Goal: Information Seeking & Learning: Learn about a topic

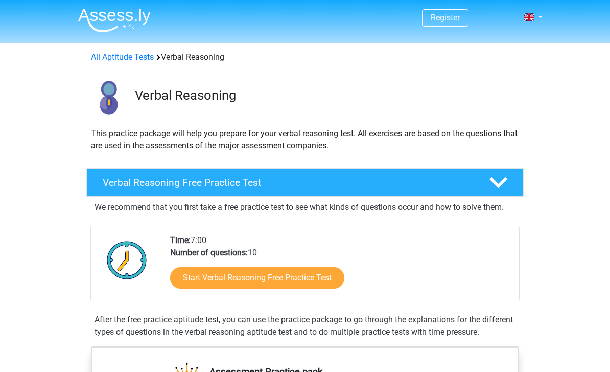
scroll to position [1, 0]
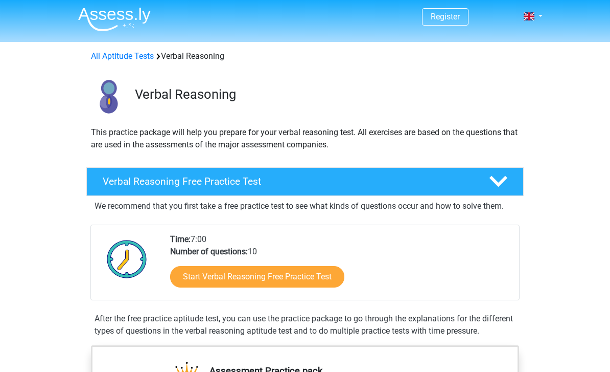
click at [182, 276] on link "Start Verbal Reasoning Free Practice Test" at bounding box center [257, 276] width 174 height 21
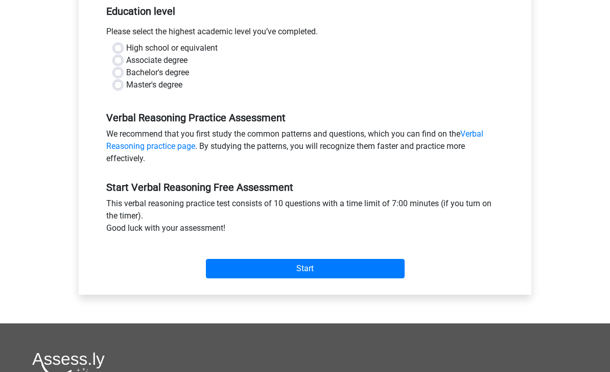
click at [394, 271] on input "Start" at bounding box center [305, 268] width 199 height 19
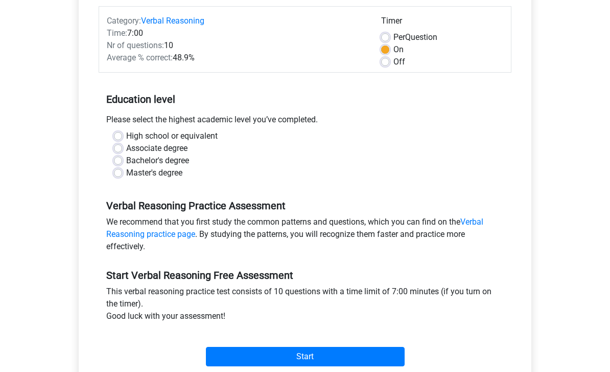
click at [390, 347] on input "Start" at bounding box center [305, 356] width 199 height 19
click at [126, 132] on label "High school or equivalent" at bounding box center [172, 136] width 92 height 12
click at [120, 132] on input "High school or equivalent" at bounding box center [118, 135] width 8 height 10
radio input "true"
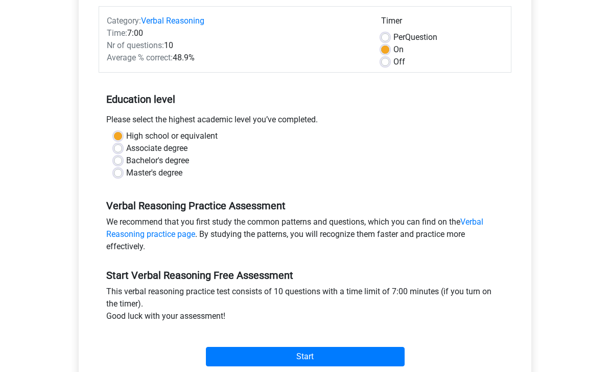
click at [126, 144] on label "Associate degree" at bounding box center [156, 148] width 61 height 12
click at [120, 144] on input "Associate degree" at bounding box center [118, 147] width 8 height 10
radio input "true"
click at [126, 139] on label "High school or equivalent" at bounding box center [172, 136] width 92 height 12
click at [119, 139] on input "High school or equivalent" at bounding box center [118, 135] width 8 height 10
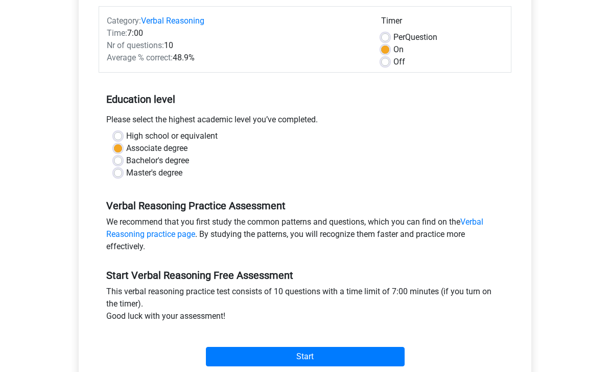
radio input "true"
click at [383, 352] on input "Start" at bounding box center [305, 356] width 199 height 19
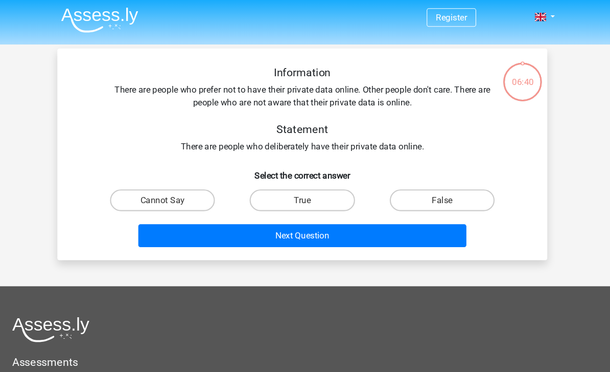
click at [327, 189] on label "True" at bounding box center [305, 189] width 99 height 20
click at [312, 190] on input "True" at bounding box center [308, 193] width 7 height 7
radio input "true"
click at [389, 231] on button "Next Question" at bounding box center [305, 222] width 309 height 21
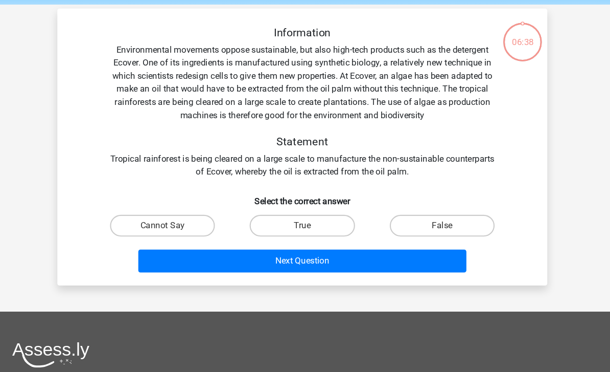
scroll to position [25, 0]
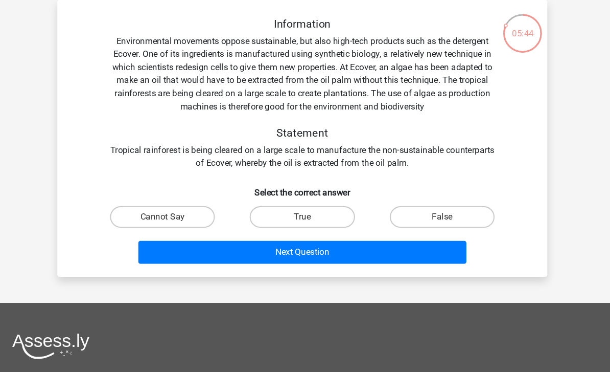
click at [429, 216] on label "False" at bounding box center [437, 226] width 99 height 20
click at [437, 226] on input "False" at bounding box center [440, 229] width 7 height 7
radio input "true"
click at [410, 248] on button "Next Question" at bounding box center [305, 258] width 309 height 21
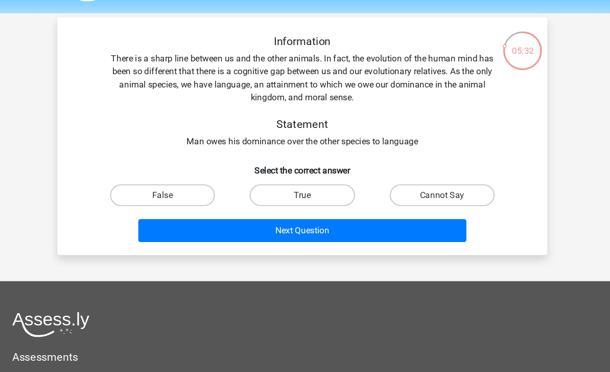
scroll to position [29, 0]
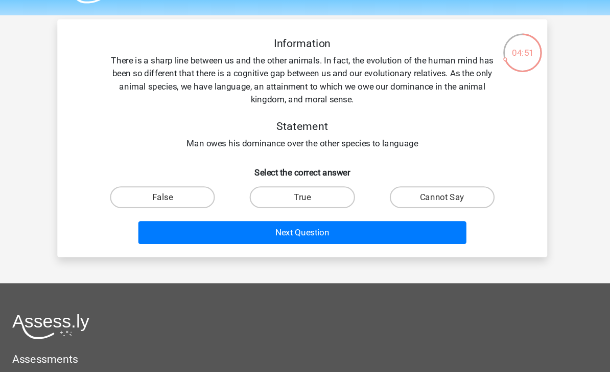
click at [256, 188] on label "True" at bounding box center [305, 185] width 99 height 20
click at [305, 188] on input "True" at bounding box center [308, 189] width 7 height 7
radio input "true"
click at [243, 215] on button "Next Question" at bounding box center [305, 218] width 309 height 21
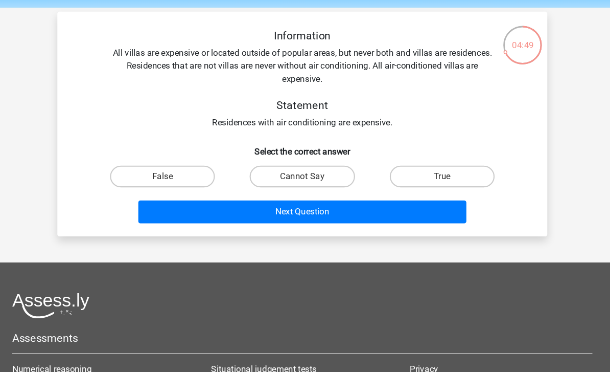
scroll to position [33, 0]
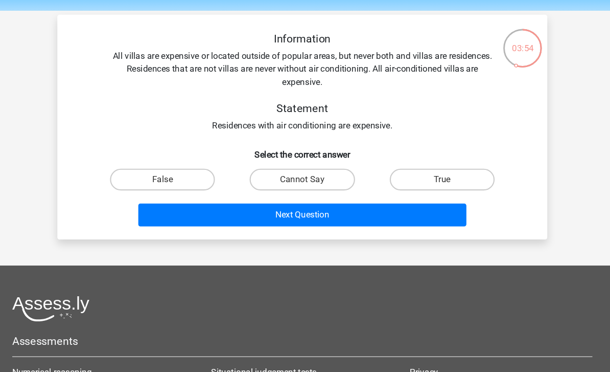
click at [469, 178] on div "True" at bounding box center [436, 168] width 123 height 20
click at [456, 170] on label "True" at bounding box center [437, 168] width 99 height 20
click at [443, 170] on input "True" at bounding box center [440, 172] width 7 height 7
radio input "true"
click at [197, 212] on button "Next Question" at bounding box center [305, 201] width 309 height 21
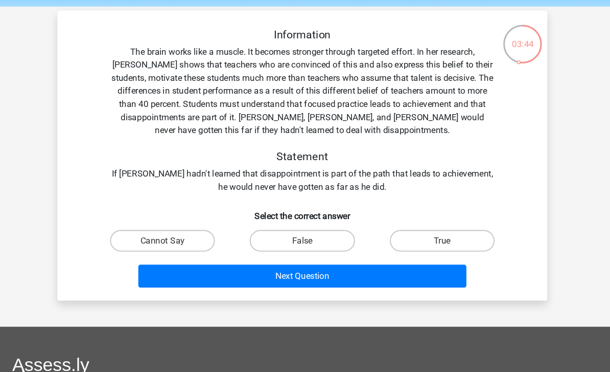
scroll to position [28, 0]
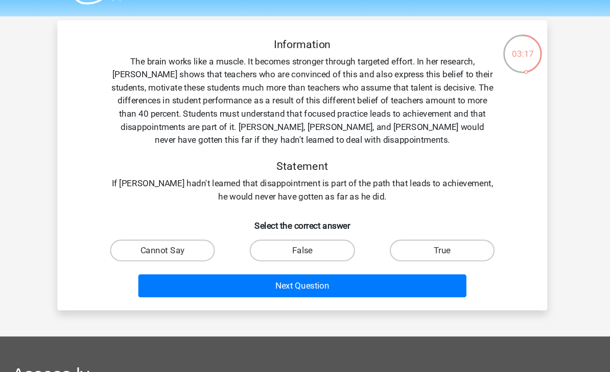
click at [406, 232] on label "True" at bounding box center [437, 235] width 99 height 20
click at [437, 235] on input "True" at bounding box center [440, 238] width 7 height 7
radio input "true"
click at [396, 269] on button "Next Question" at bounding box center [305, 268] width 309 height 21
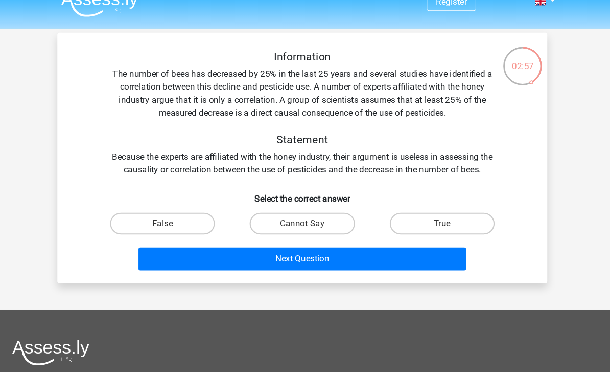
scroll to position [16, 0]
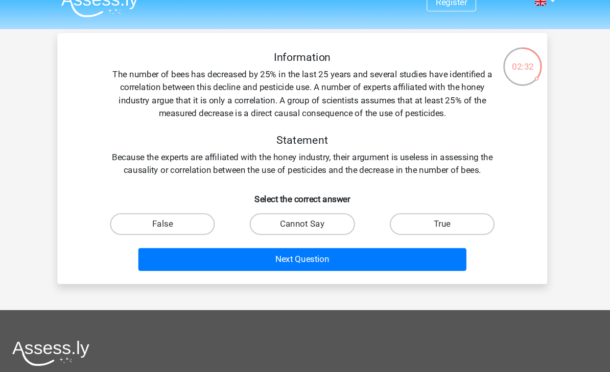
click at [256, 207] on label "Cannot Say" at bounding box center [305, 210] width 99 height 20
click at [305, 211] on input "Cannot Say" at bounding box center [308, 214] width 7 height 7
radio input "true"
click at [406, 250] on button "Next Question" at bounding box center [305, 243] width 309 height 21
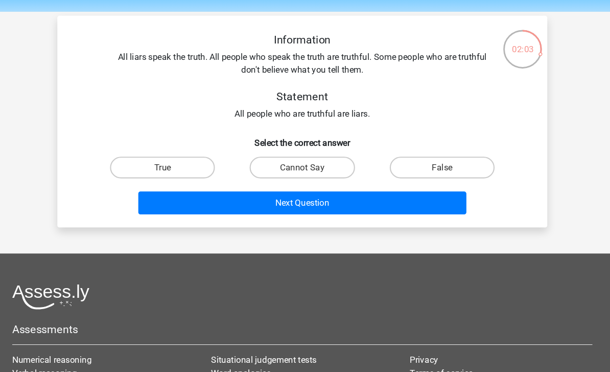
scroll to position [32, 0]
click at [138, 161] on label "True" at bounding box center [173, 157] width 99 height 20
click at [174, 161] on input "True" at bounding box center [177, 160] width 7 height 7
radio input "true"
click at [256, 156] on label "Cannot Say" at bounding box center [305, 157] width 99 height 20
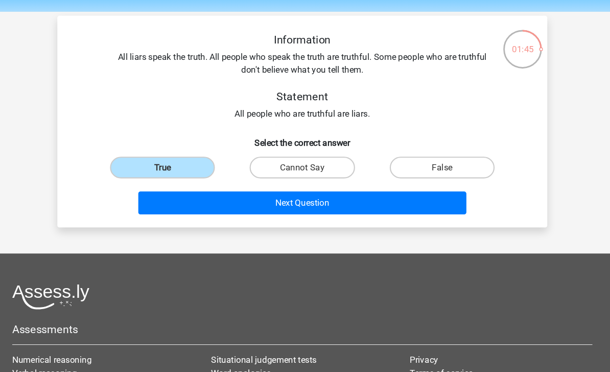
click at [305, 157] on input "Cannot Say" at bounding box center [308, 160] width 7 height 7
radio input "true"
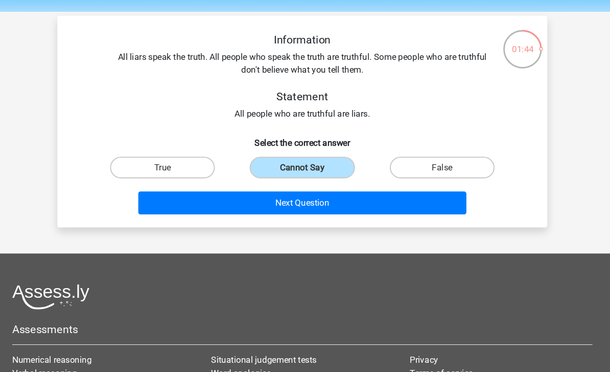
click at [410, 192] on button "Next Question" at bounding box center [305, 190] width 309 height 21
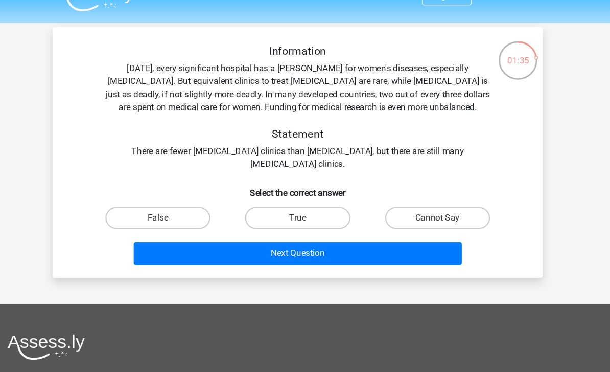
scroll to position [21, 0]
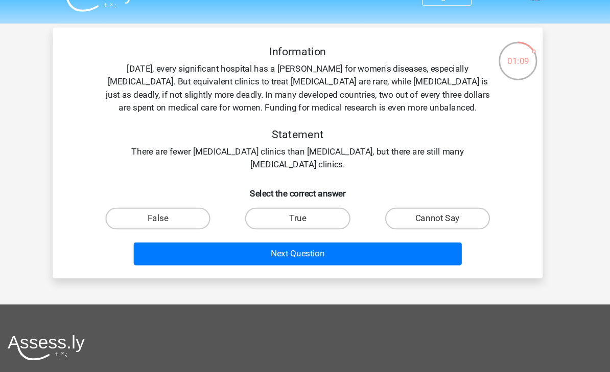
click at [434, 207] on label "Cannot Say" at bounding box center [437, 205] width 99 height 20
click at [437, 207] on input "Cannot Say" at bounding box center [440, 209] width 7 height 7
radio input "true"
click at [144, 203] on label "False" at bounding box center [173, 205] width 99 height 20
click at [174, 206] on input "False" at bounding box center [177, 209] width 7 height 7
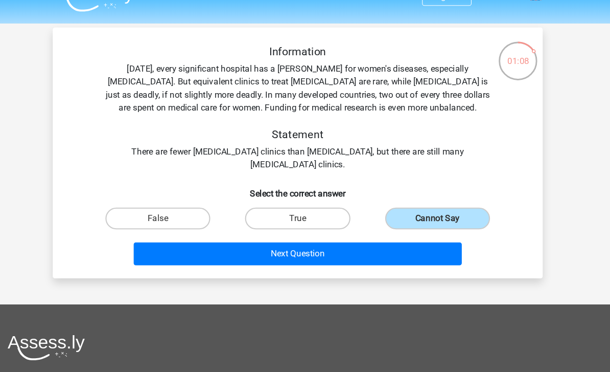
radio input "true"
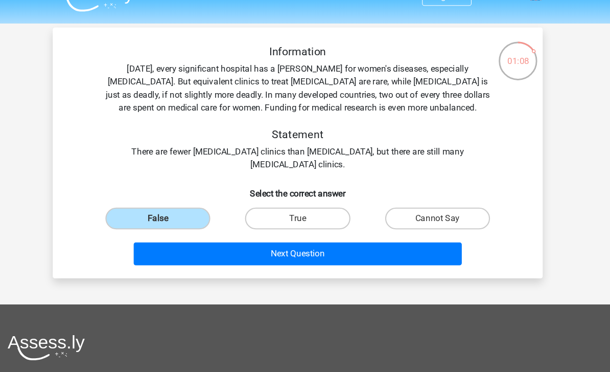
click at [389, 248] on button "Next Question" at bounding box center [305, 238] width 309 height 21
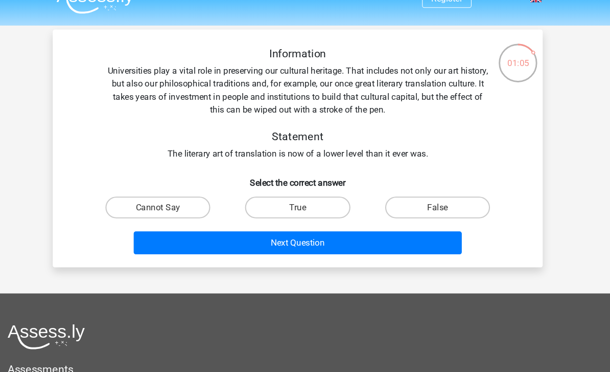
scroll to position [19, 0]
click at [411, 201] on label "False" at bounding box center [437, 195] width 99 height 20
click at [437, 201] on input "False" at bounding box center [440, 198] width 7 height 7
radio input "true"
click at [393, 230] on button "Next Question" at bounding box center [305, 227] width 309 height 21
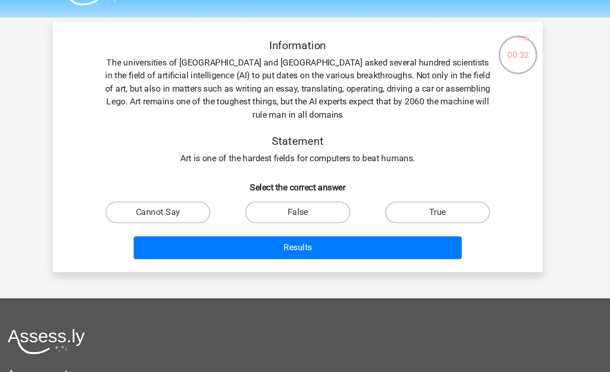
scroll to position [26, 0]
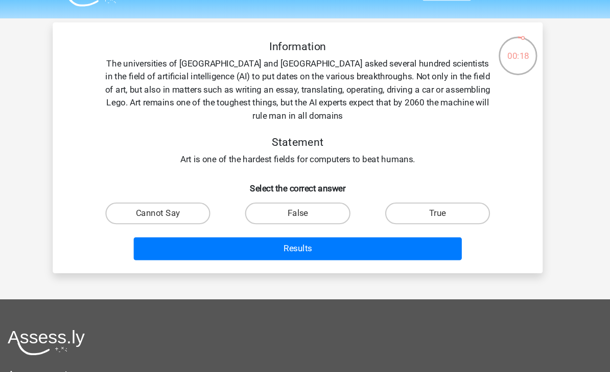
click at [392, 200] on label "True" at bounding box center [437, 200] width 99 height 20
click at [437, 200] on input "True" at bounding box center [440, 203] width 7 height 7
radio input "true"
click at [391, 236] on button "Results" at bounding box center [305, 233] width 309 height 21
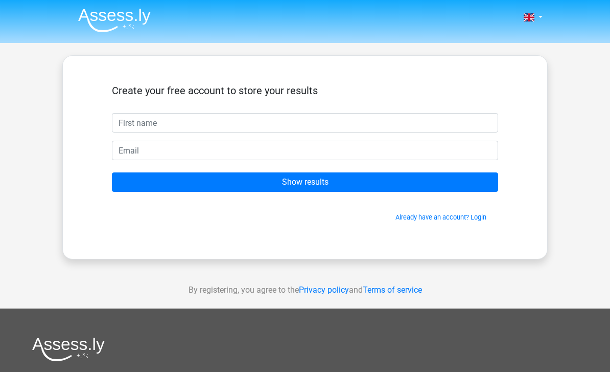
click at [468, 130] on input "text" at bounding box center [305, 122] width 387 height 19
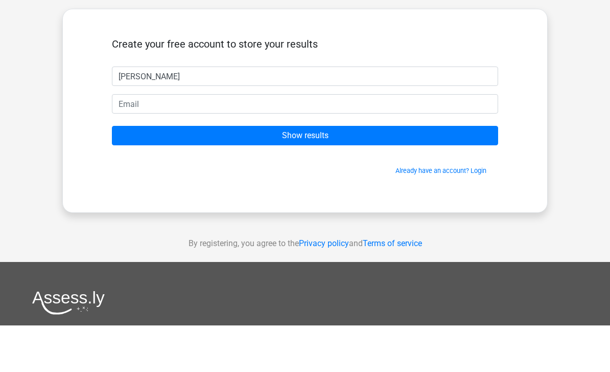
type input "Elizabeth"
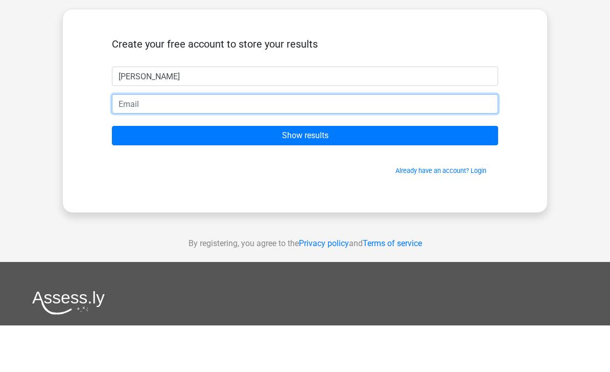
click at [125, 141] on input "email" at bounding box center [305, 150] width 387 height 19
type input "elizabethh.brooklyn@gmail.com"
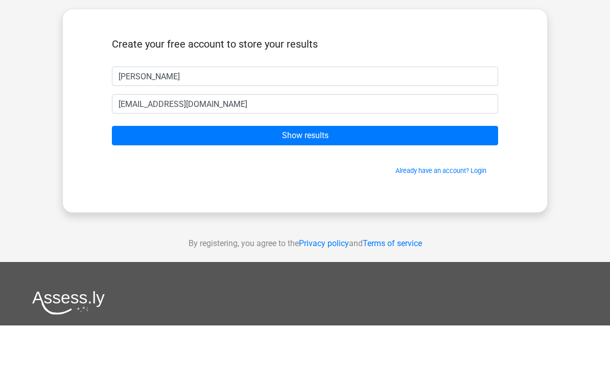
click at [416, 172] on input "Show results" at bounding box center [305, 181] width 387 height 19
click at [476, 172] on input "Show results" at bounding box center [305, 181] width 387 height 19
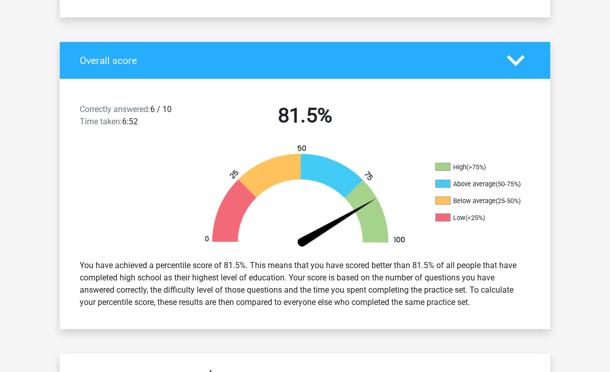
scroll to position [181, 0]
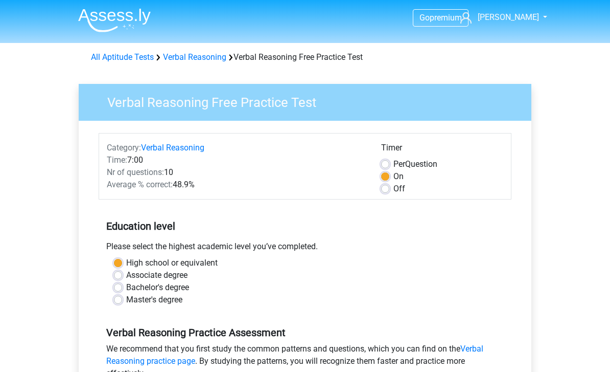
scroll to position [127, 0]
